Goal: Task Accomplishment & Management: Manage account settings

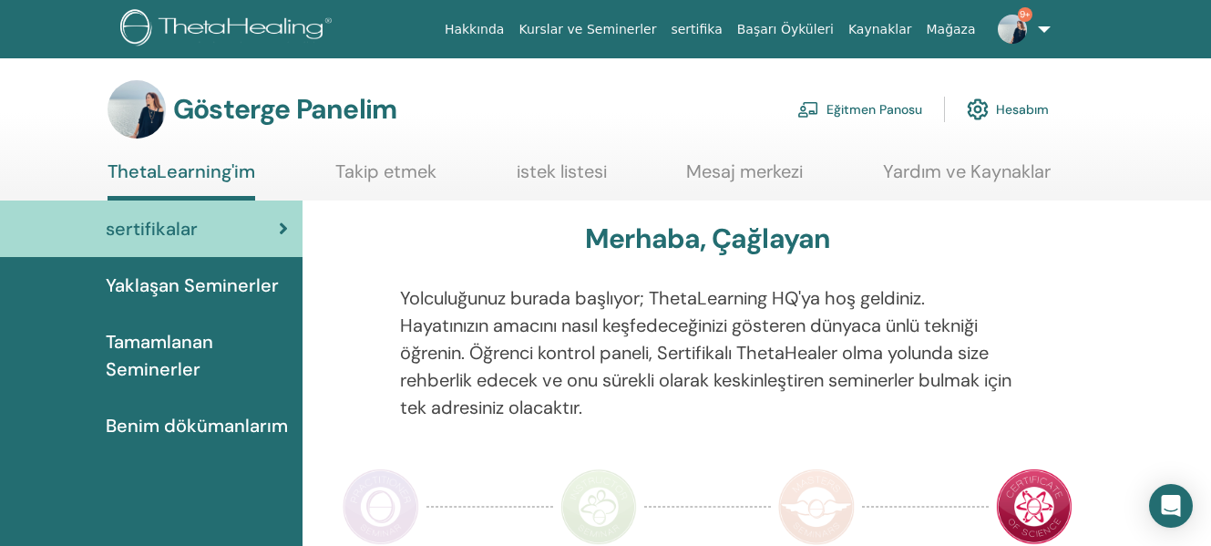
click at [889, 115] on font "Eğitmen Panosu" at bounding box center [874, 110] width 96 height 16
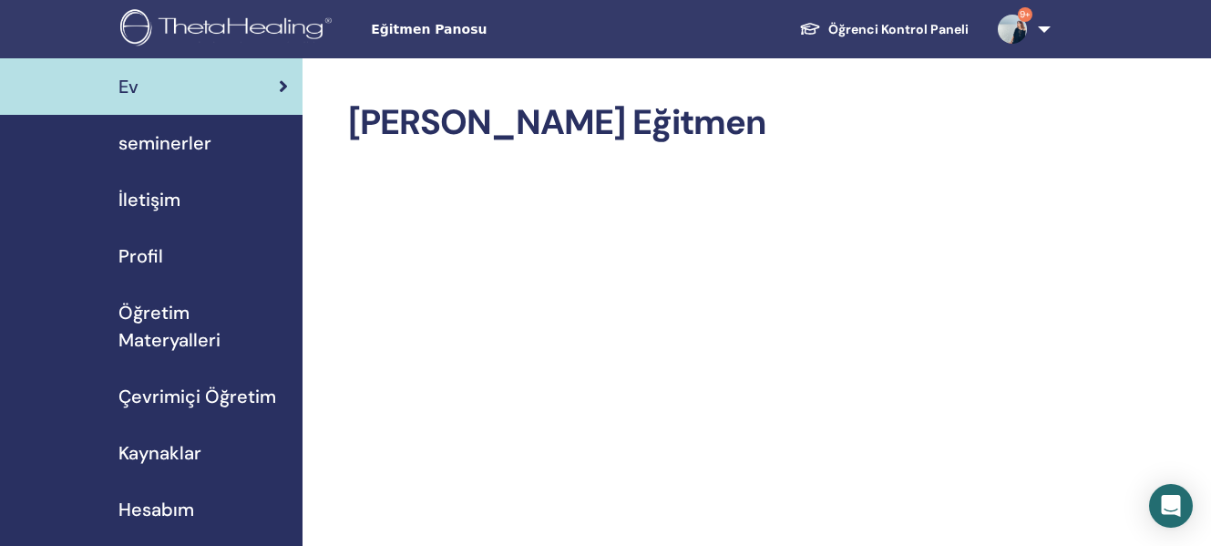
click at [195, 140] on span "seminerler" at bounding box center [164, 142] width 93 height 27
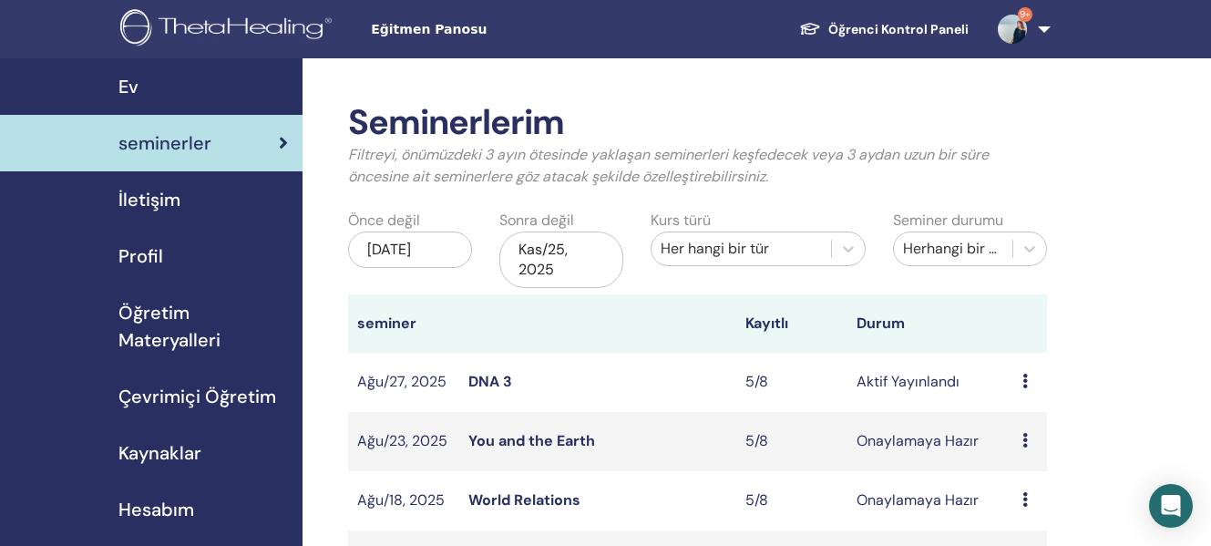
click at [559, 499] on link "World Relations" at bounding box center [524, 499] width 112 height 19
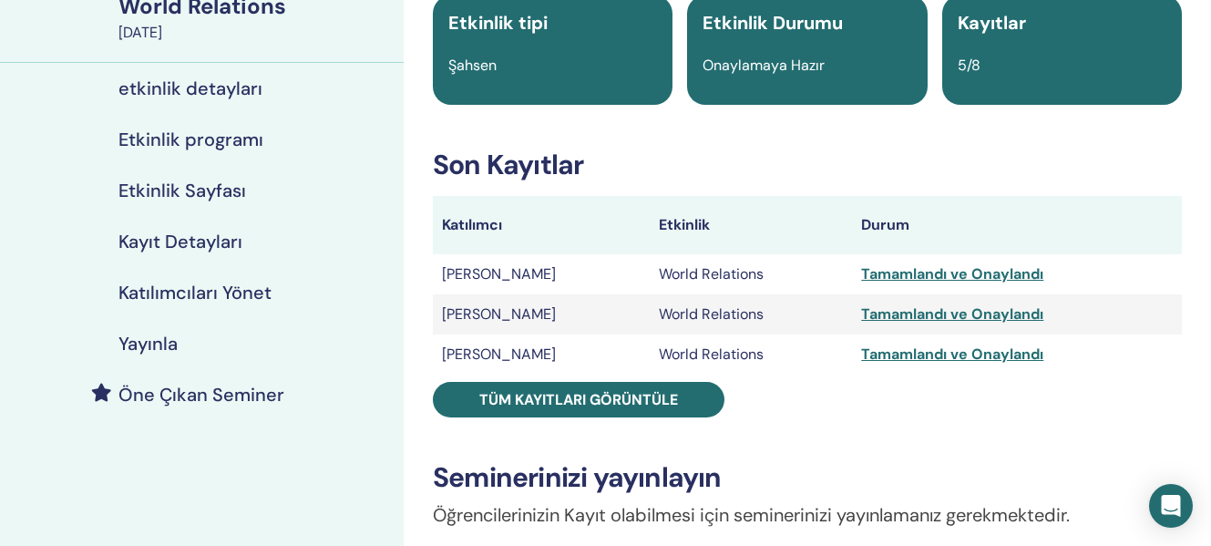
scroll to position [168, 0]
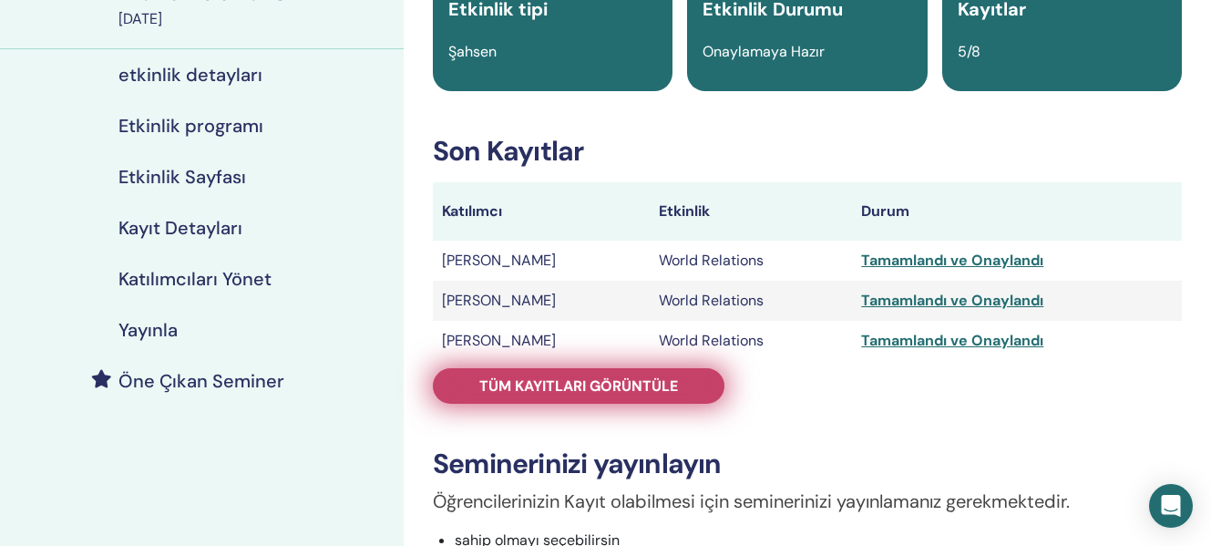
click at [618, 376] on span "Tüm kayıtları görüntüle" at bounding box center [578, 385] width 199 height 19
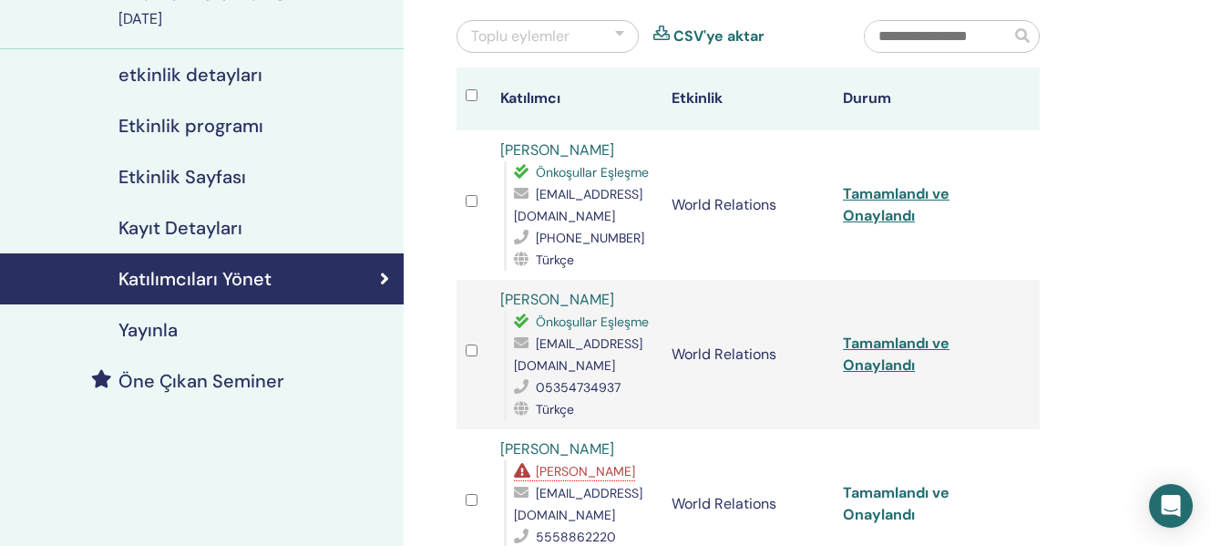
click at [894, 498] on link "Tamamlandı ve Onaylandı" at bounding box center [896, 503] width 107 height 41
